Goal: Task Accomplishment & Management: Use online tool/utility

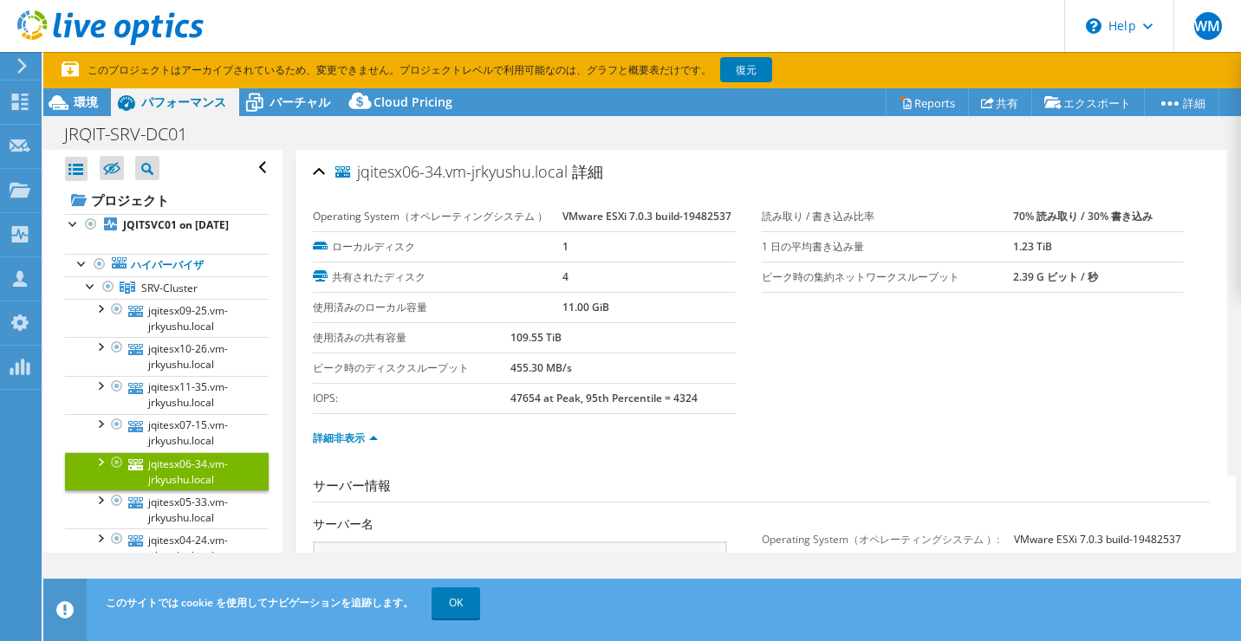
select select "[GEOGRAPHIC_DATA]"
select select "USD"
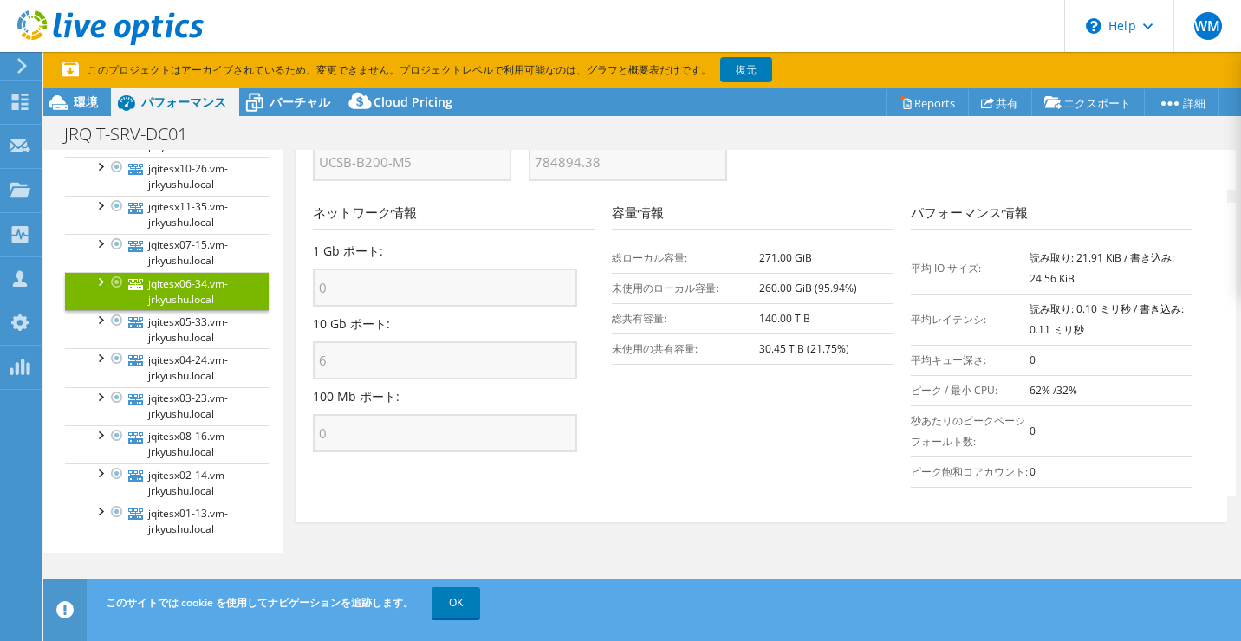
scroll to position [104, 0]
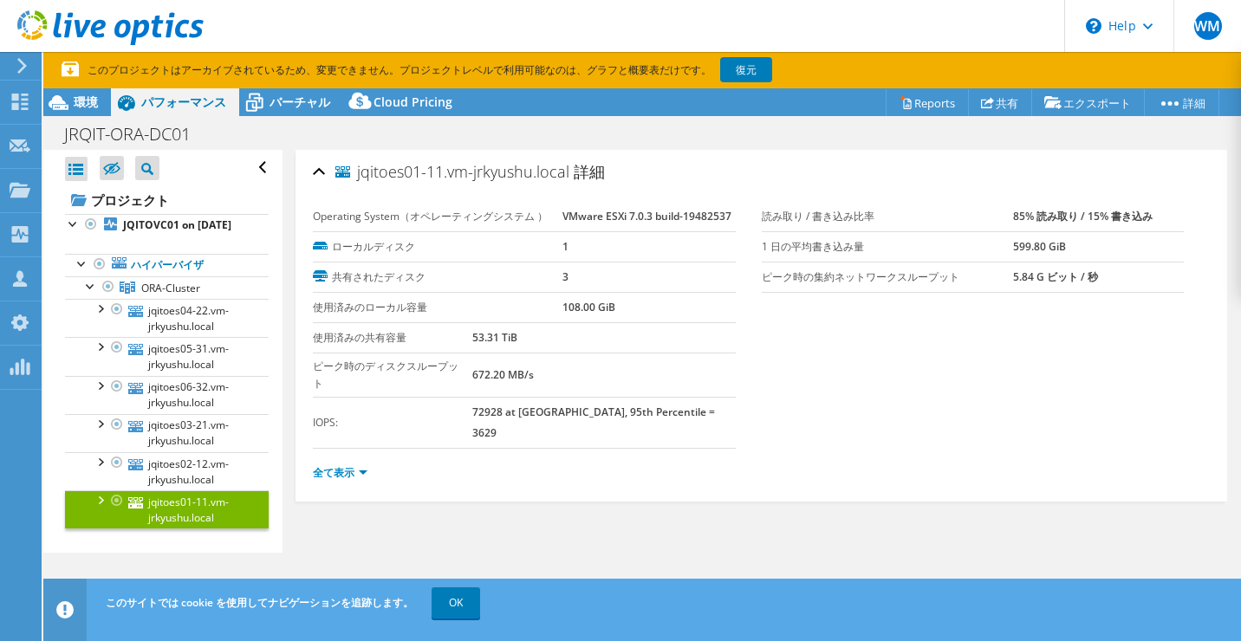
select select "[GEOGRAPHIC_DATA]"
select select "USD"
